Goal: Information Seeking & Learning: Learn about a topic

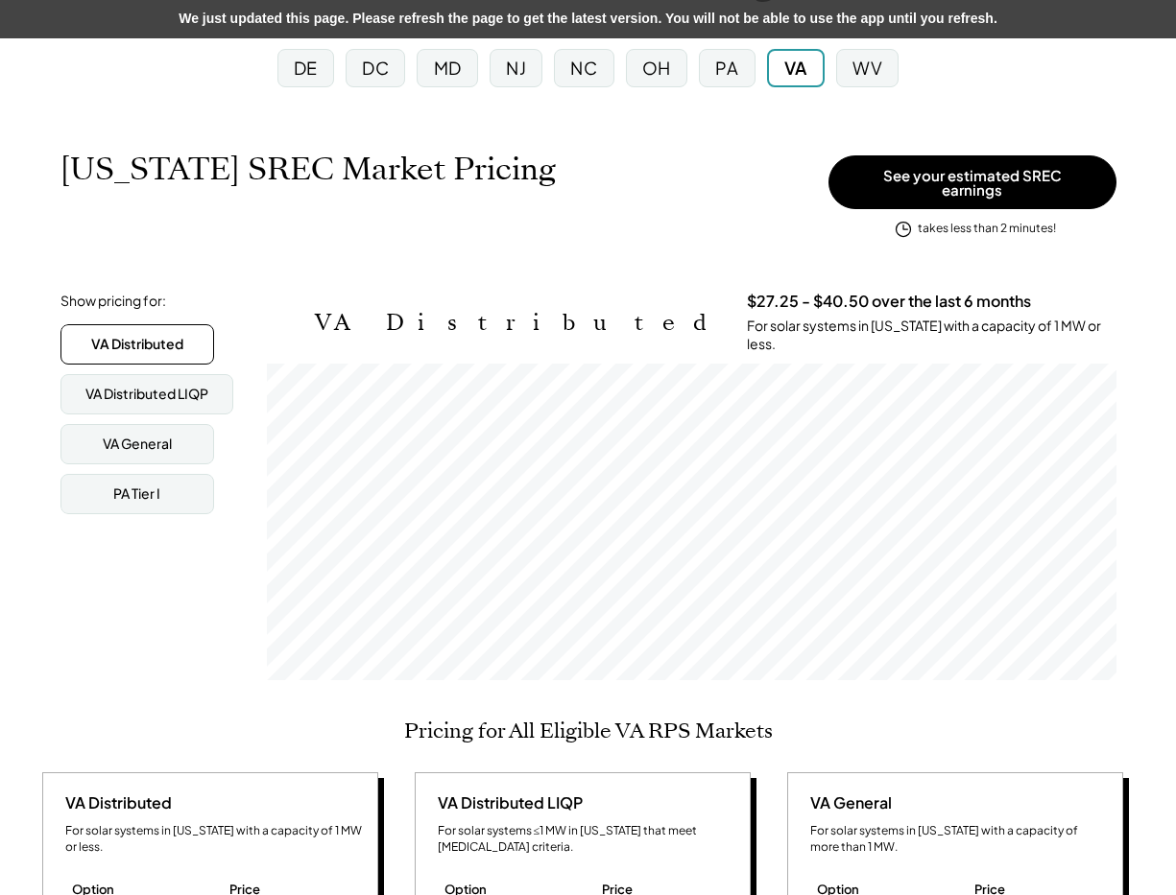
scroll to position [161, 0]
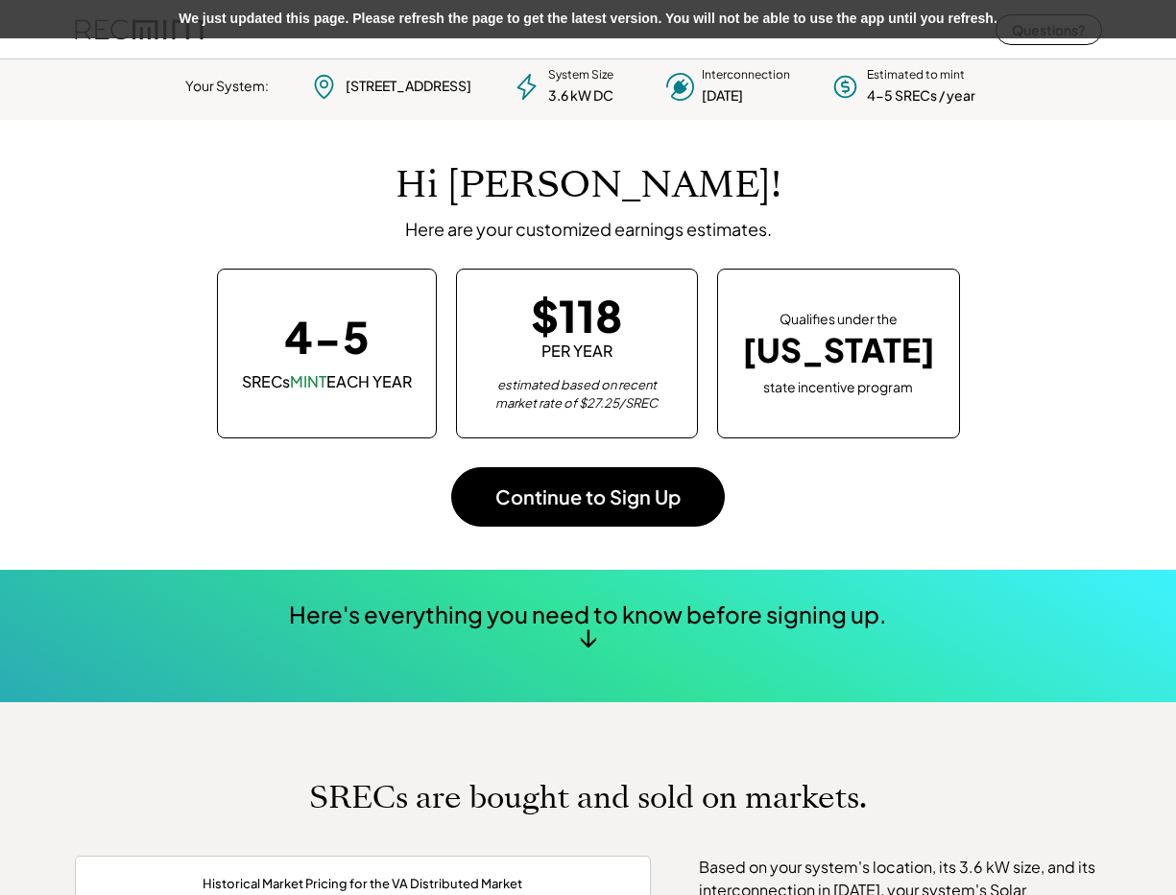
scroll to position [270, 535]
